Goal: Task Accomplishment & Management: Manage account settings

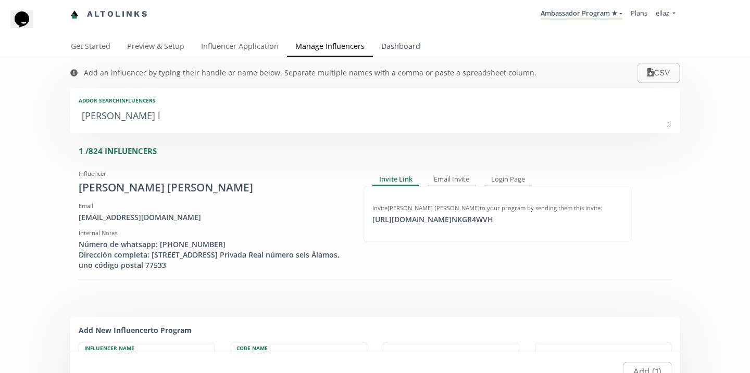
click at [403, 42] on link "Dashboard" at bounding box center [401, 47] width 56 height 21
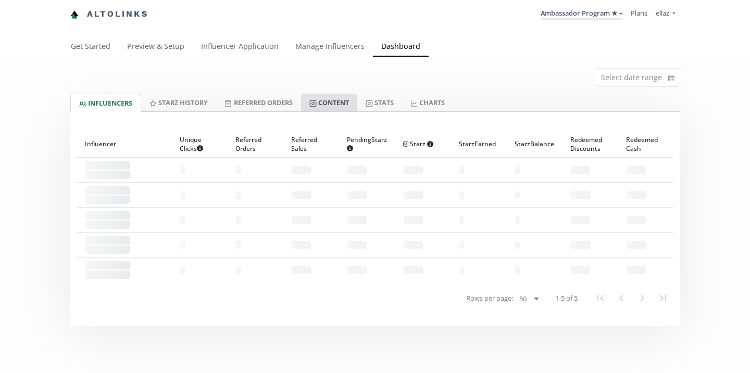
click at [333, 103] on link "Content" at bounding box center [329, 103] width 56 height 18
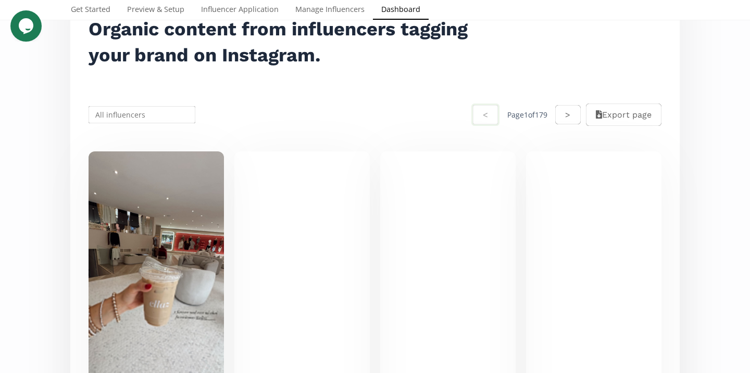
scroll to position [149, 0]
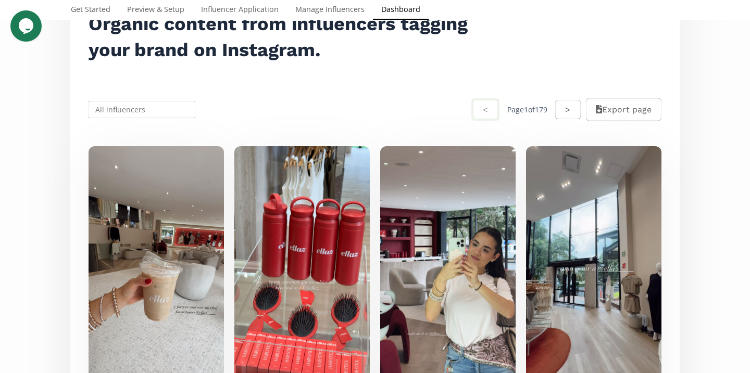
click at [144, 110] on input "text" at bounding box center [142, 109] width 110 height 20
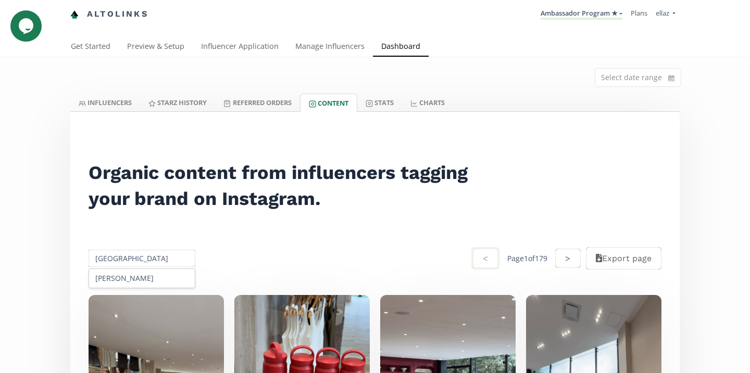
click at [122, 266] on input "lugo" at bounding box center [142, 258] width 110 height 20
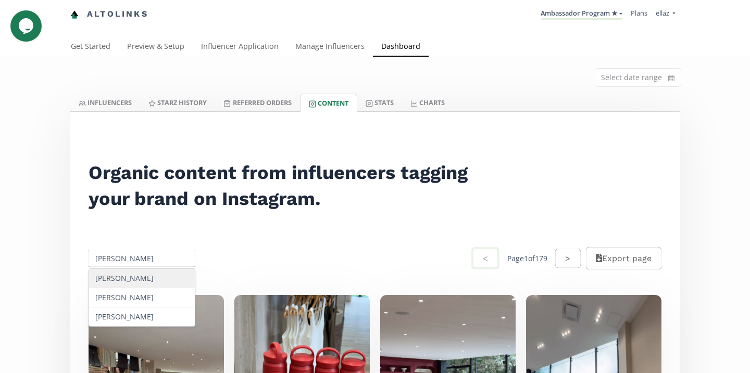
click at [139, 294] on div "Ana Velazco" at bounding box center [142, 298] width 106 height 19
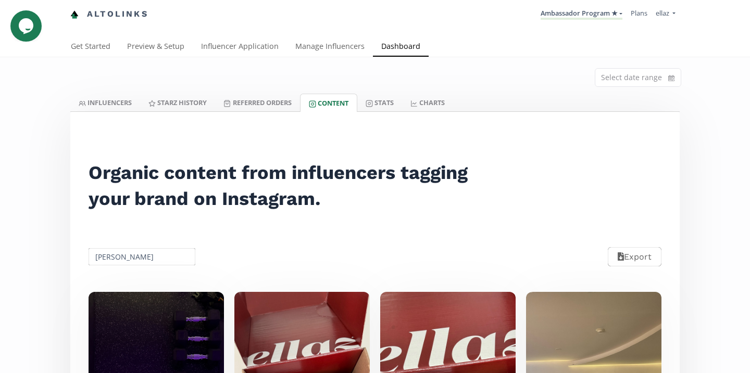
click at [164, 263] on input "Ana Velazco" at bounding box center [142, 257] width 110 height 20
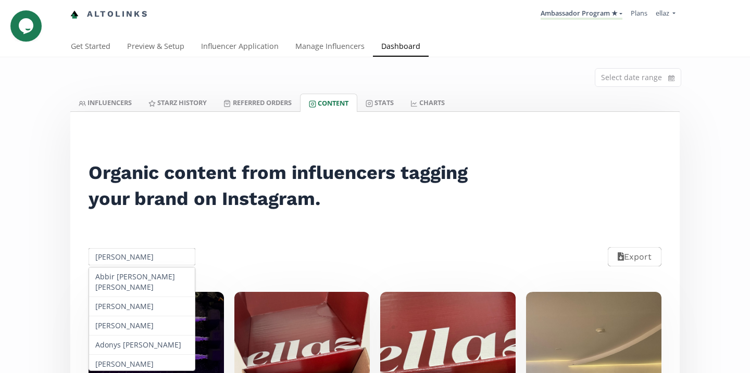
click at [164, 263] on input "Ana Velazco" at bounding box center [142, 257] width 110 height 20
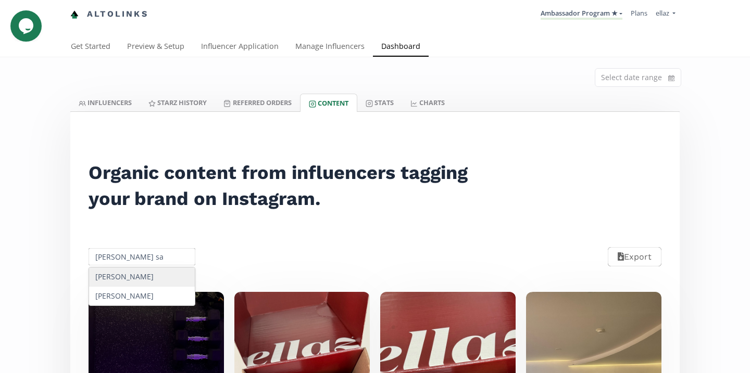
click at [165, 277] on div "Andrea Sahagun" at bounding box center [142, 277] width 106 height 19
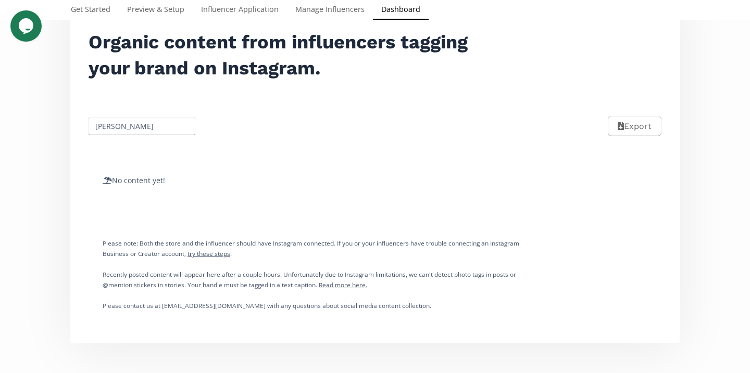
scroll to position [143, 0]
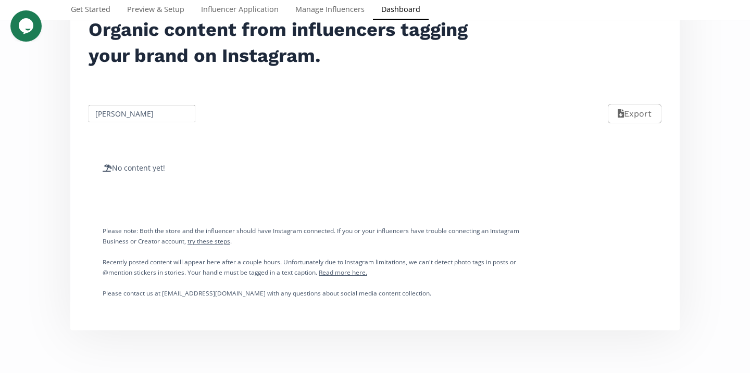
click at [149, 111] on input "Andrea Sahagun" at bounding box center [142, 114] width 110 height 20
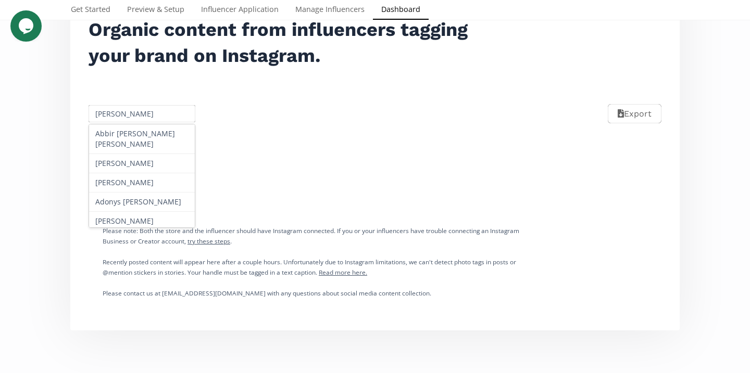
click at [149, 111] on input "Andrea Sahagun" at bounding box center [142, 114] width 110 height 20
type input "s"
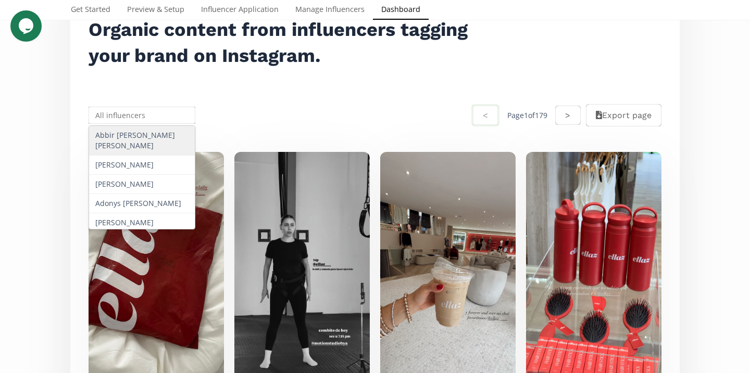
click at [141, 123] on input "text" at bounding box center [142, 115] width 110 height 20
paste input "Alexandra Candiani"
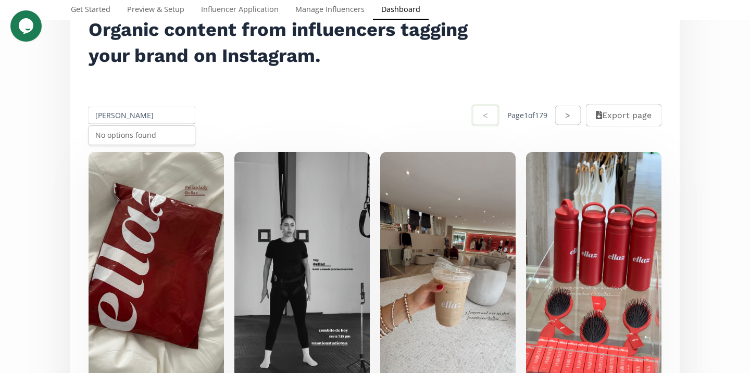
click at [144, 132] on div "No options found" at bounding box center [142, 135] width 106 height 19
click at [144, 123] on input "Alexandra Candiani" at bounding box center [142, 115] width 110 height 20
click at [146, 116] on input "Alexandra Candiani" at bounding box center [142, 115] width 110 height 20
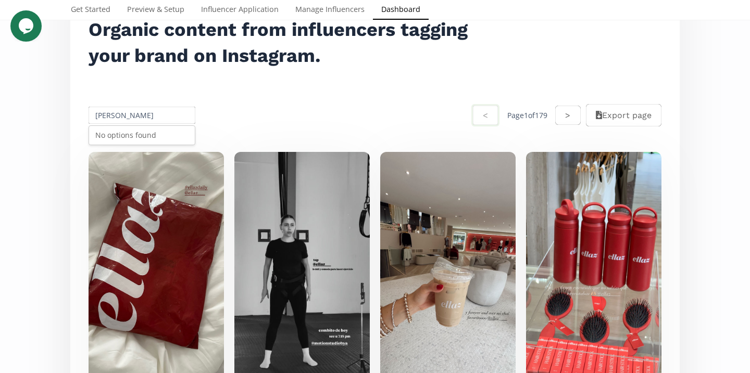
click at [146, 116] on input "Alexandra Candiani" at bounding box center [142, 115] width 110 height 20
click at [159, 134] on div "Alexandra Candiani" at bounding box center [142, 135] width 106 height 19
type input "Alexandra Candiani"
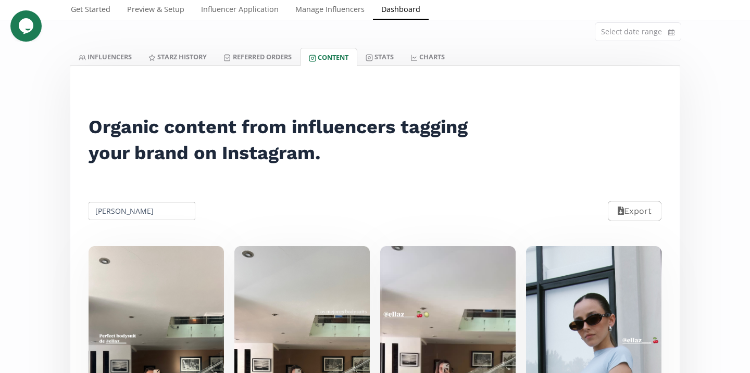
scroll to position [0, 0]
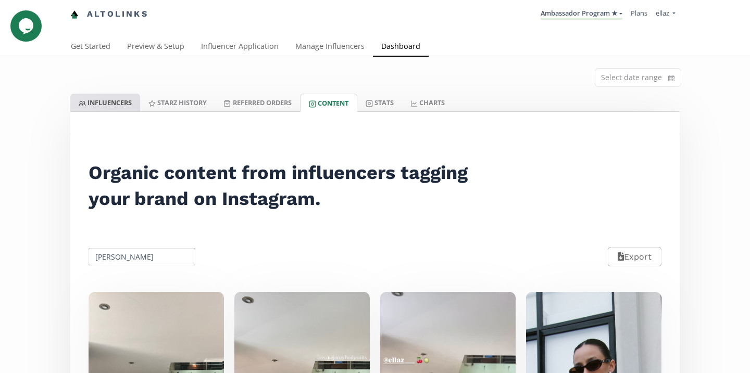
click at [113, 104] on link "INFLUENCERS" at bounding box center [105, 103] width 70 height 18
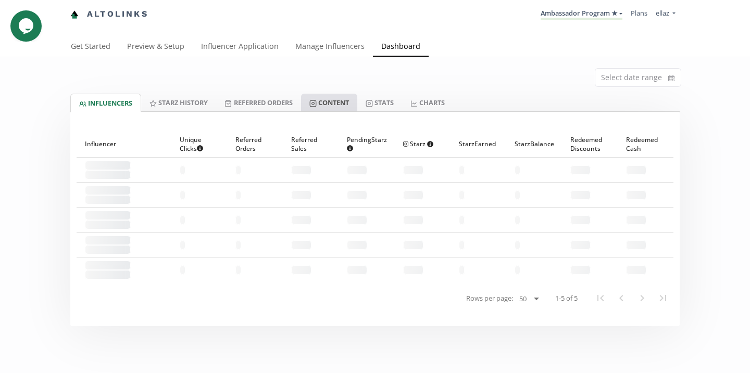
click at [330, 98] on link "Content" at bounding box center [329, 103] width 56 height 18
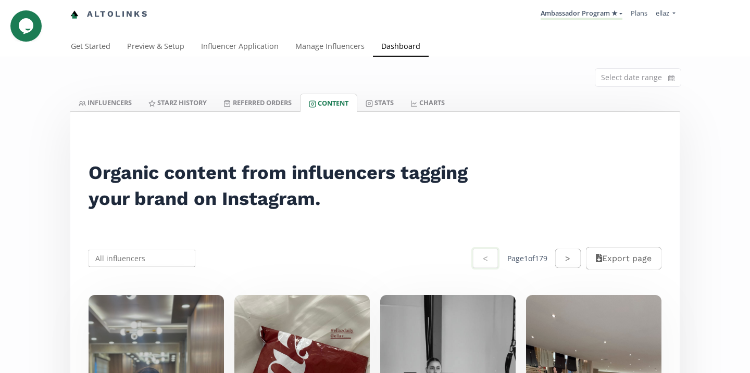
scroll to position [247, 0]
click at [562, 4] on li "Ambassador Program ★ KINEDU MACRO INFLUENCERS (prog ventas) Ambassador Program …" at bounding box center [581, 14] width 90 height 20
click at [564, 8] on link "Ambassador Program ★" at bounding box center [582, 13] width 82 height 11
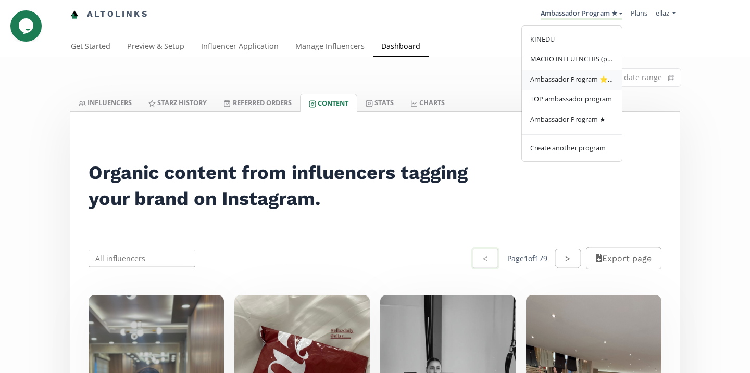
click at [592, 82] on span "Ambassador Program ⭐️⭐️" at bounding box center [571, 78] width 83 height 9
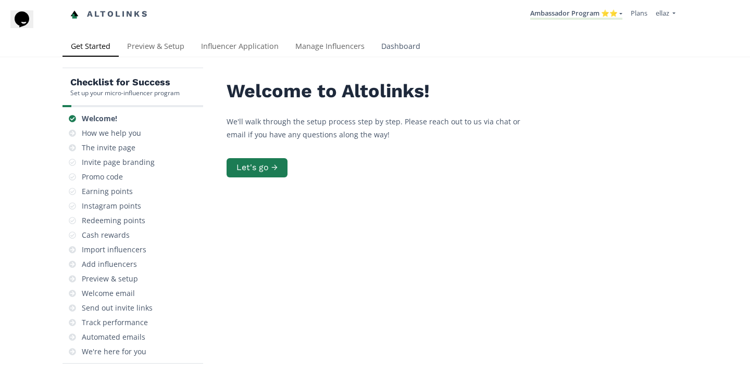
click at [393, 53] on link "Dashboard" at bounding box center [401, 47] width 56 height 21
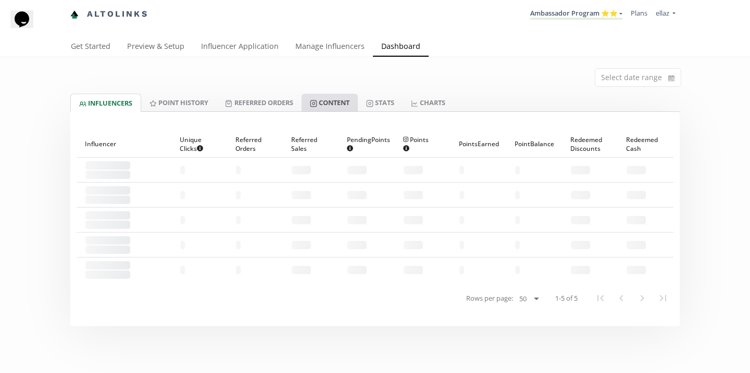
click at [328, 108] on link "Content" at bounding box center [330, 103] width 56 height 18
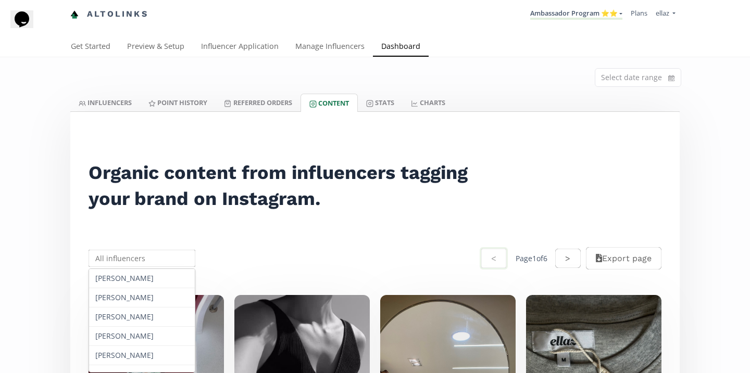
click at [151, 267] on input "text" at bounding box center [142, 258] width 110 height 20
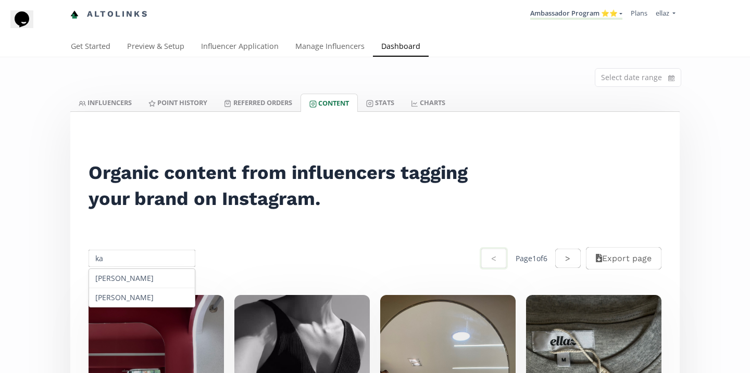
type input "k"
type input "andre"
